Goal: Information Seeking & Learning: Learn about a topic

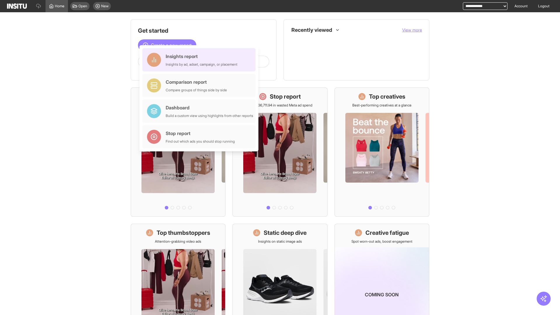
click at [200, 60] on div "Insights report Insights by ad, adset, campaign, or placement" at bounding box center [202, 60] width 72 height 14
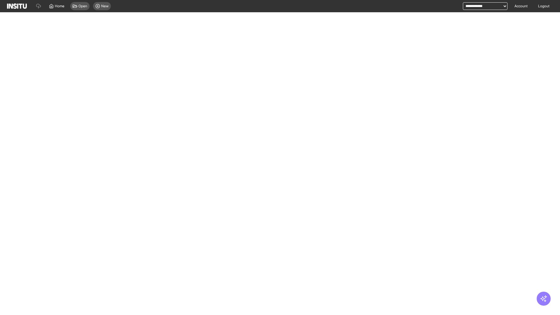
select select "**"
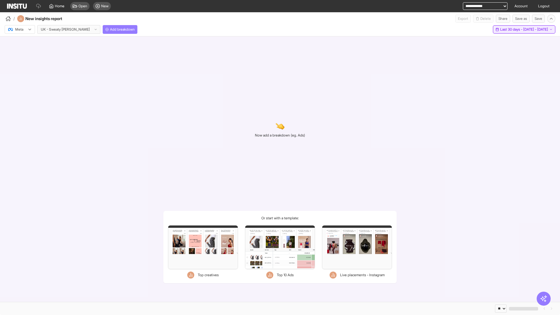
click at [511, 29] on span "Last 30 days - [DATE] - [DATE]" at bounding box center [524, 29] width 48 height 5
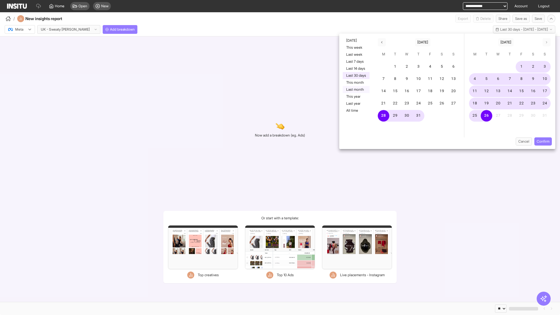
click at [356, 90] on button "Last month" at bounding box center [356, 89] width 27 height 7
